Goal: Transaction & Acquisition: Purchase product/service

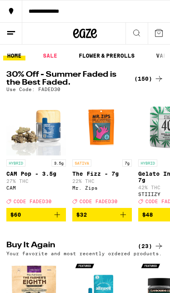
click at [155, 54] on link "VAPES" at bounding box center [165, 56] width 26 height 10
